Goal: Entertainment & Leisure: Consume media (video, audio)

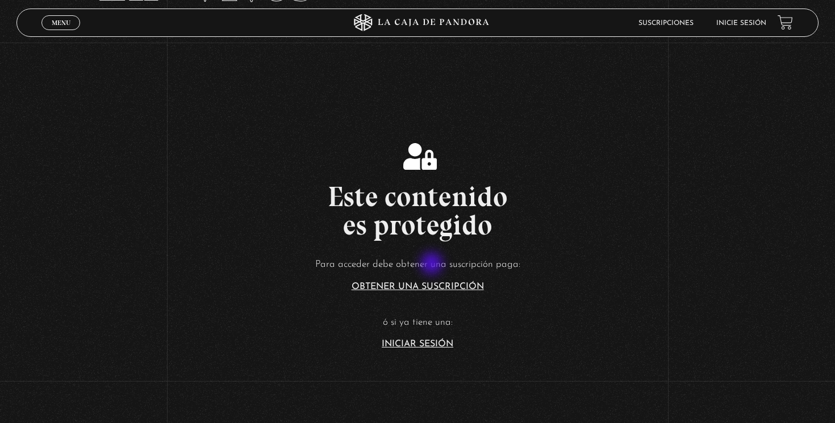
scroll to position [116, 0]
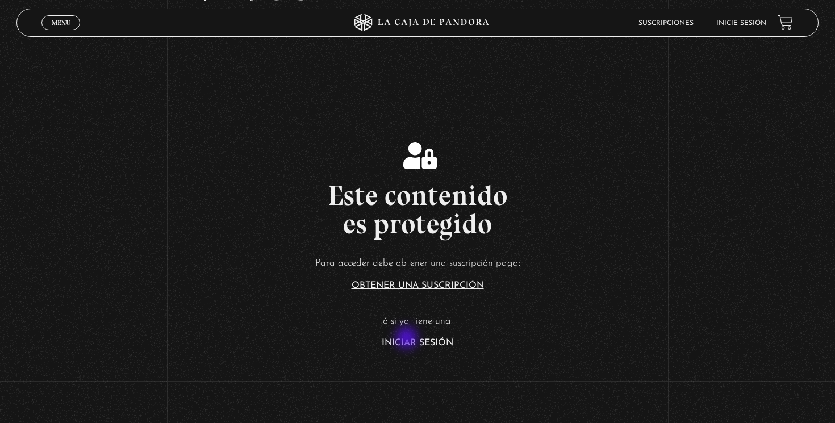
click at [407, 345] on link "Iniciar Sesión" at bounding box center [418, 343] width 72 height 9
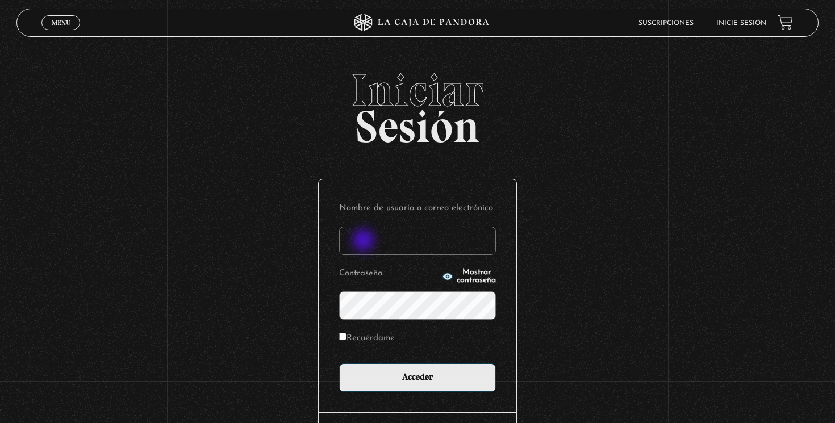
click at [365, 241] on input "Nombre de usuario o correo electrónico" at bounding box center [417, 241] width 157 height 28
type input "yaslin_gaby@hotmail.com"
click at [457, 274] on span "Mostrar contraseña" at bounding box center [476, 277] width 39 height 16
click at [372, 338] on label "Recuérdame" at bounding box center [367, 339] width 56 height 18
click at [347, 338] on input "Recuérdame" at bounding box center [342, 336] width 7 height 7
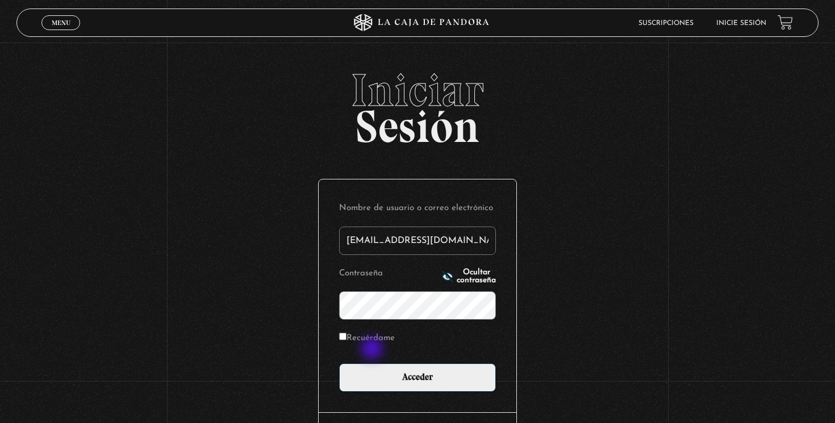
checkbox input "true"
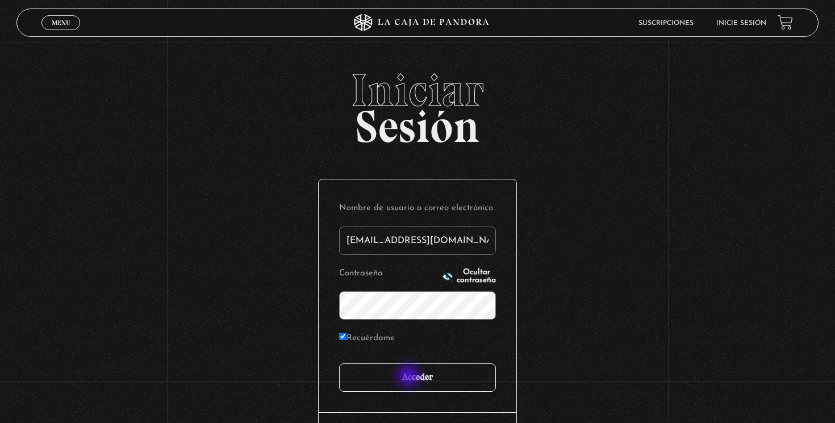
click at [410, 377] on input "Acceder" at bounding box center [417, 378] width 157 height 28
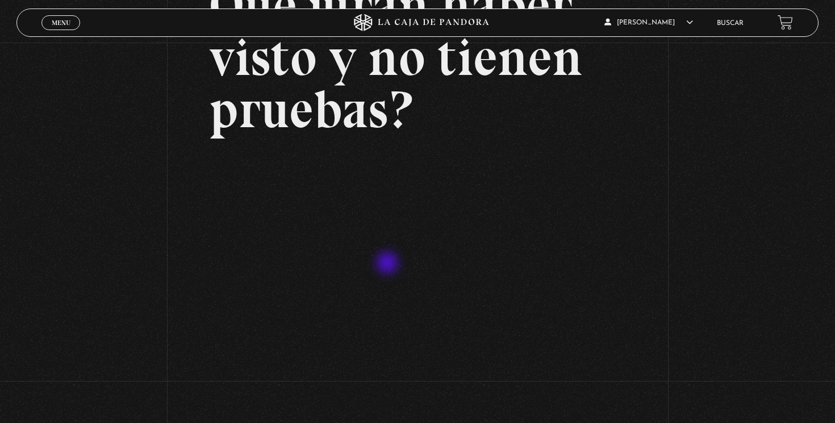
scroll to position [132, 0]
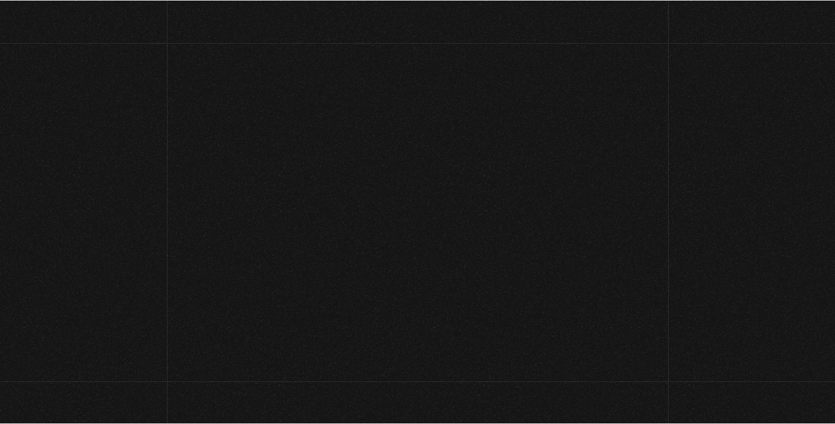
scroll to position [132, 0]
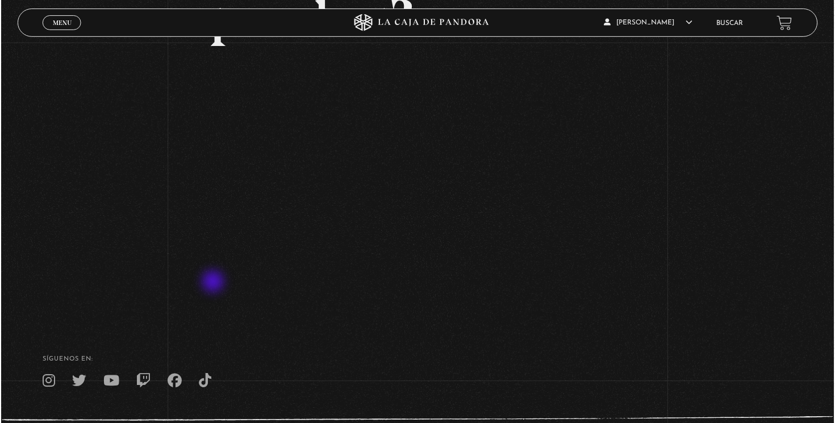
scroll to position [215, 0]
